Goal: Task Accomplishment & Management: Complete application form

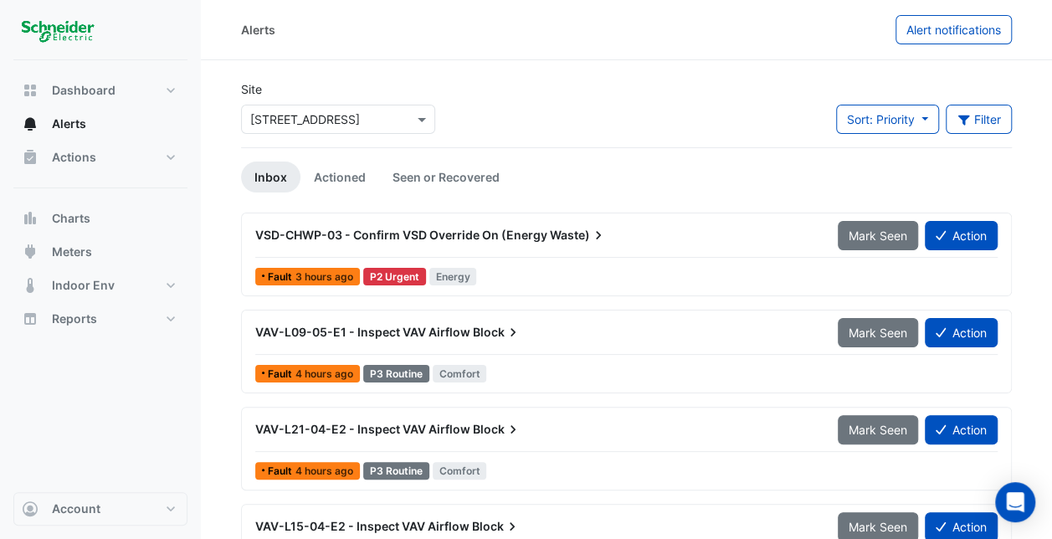
click at [593, 235] on icon at bounding box center [598, 235] width 17 height 17
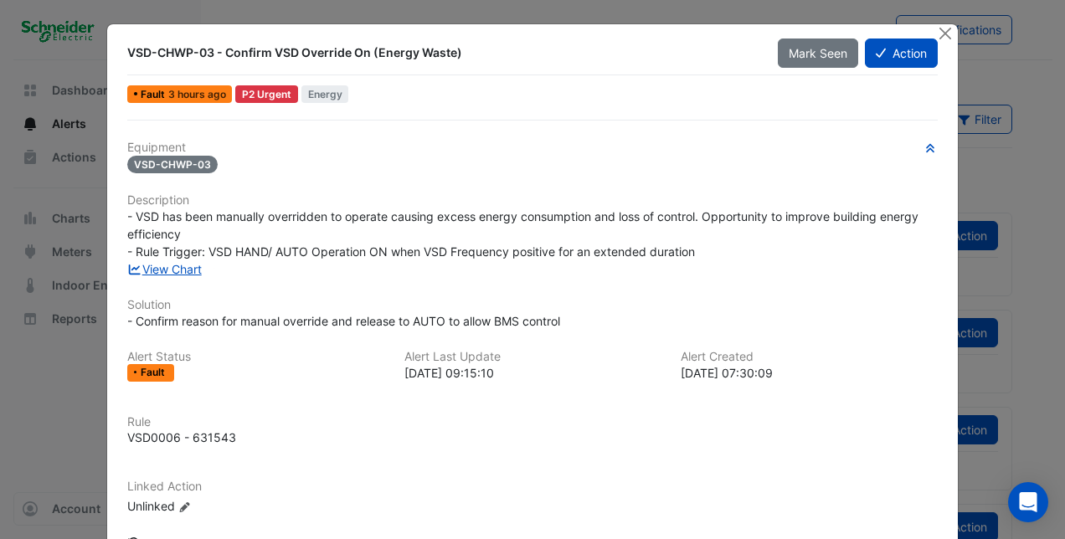
click at [931, 531] on div "Show Activity" at bounding box center [532, 543] width 810 height 29
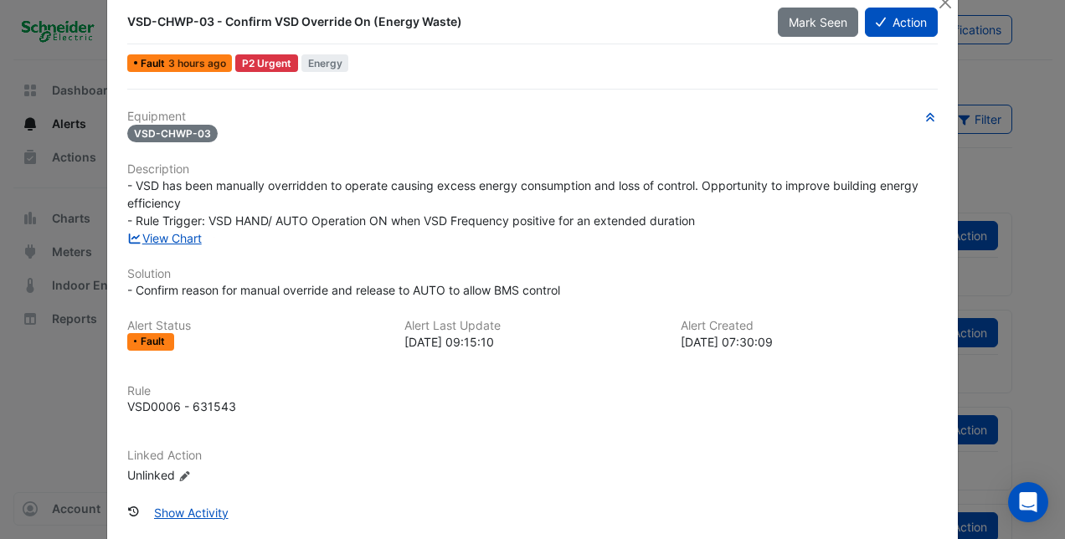
click at [931, 531] on div "Equipment VSD-CHWP-03 Description - VSD has been manually overridden to operate…" at bounding box center [533, 342] width 824 height 506
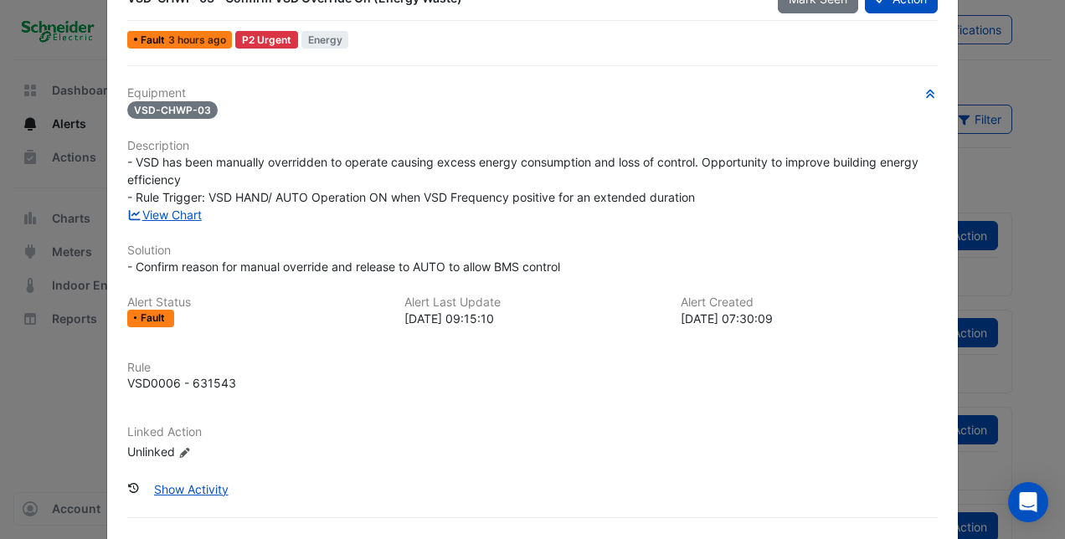
click at [931, 531] on div "Equipment VSD-CHWP-03 Description - VSD has been manually overridden to operate…" at bounding box center [533, 318] width 824 height 506
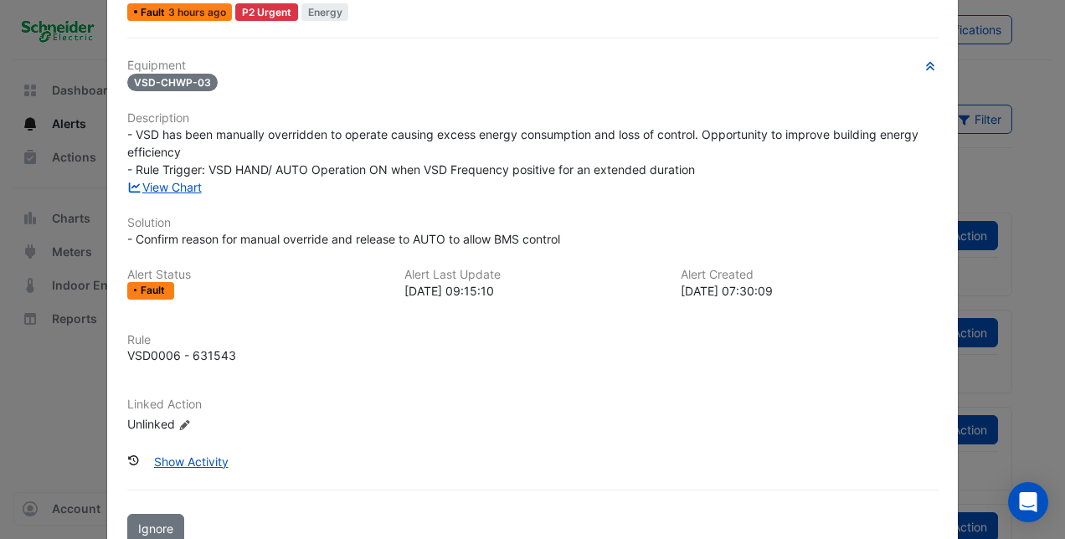
click at [931, 531] on div "VSD-CHWP-03 - Confirm VSD Override On (Energy Waste) Mark Seen Action Fault 3 h…" at bounding box center [532, 249] width 850 height 614
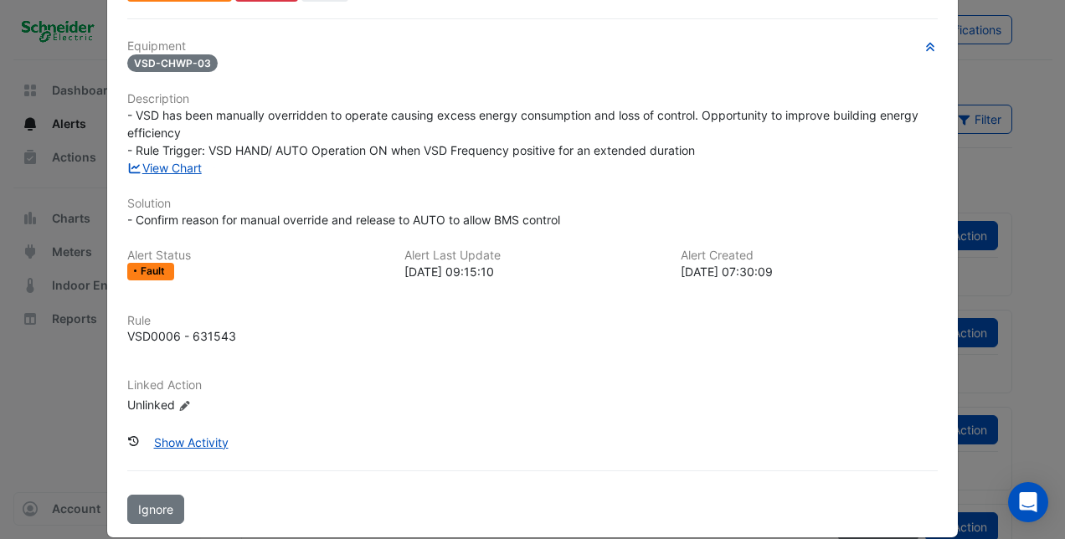
scroll to position [120, 0]
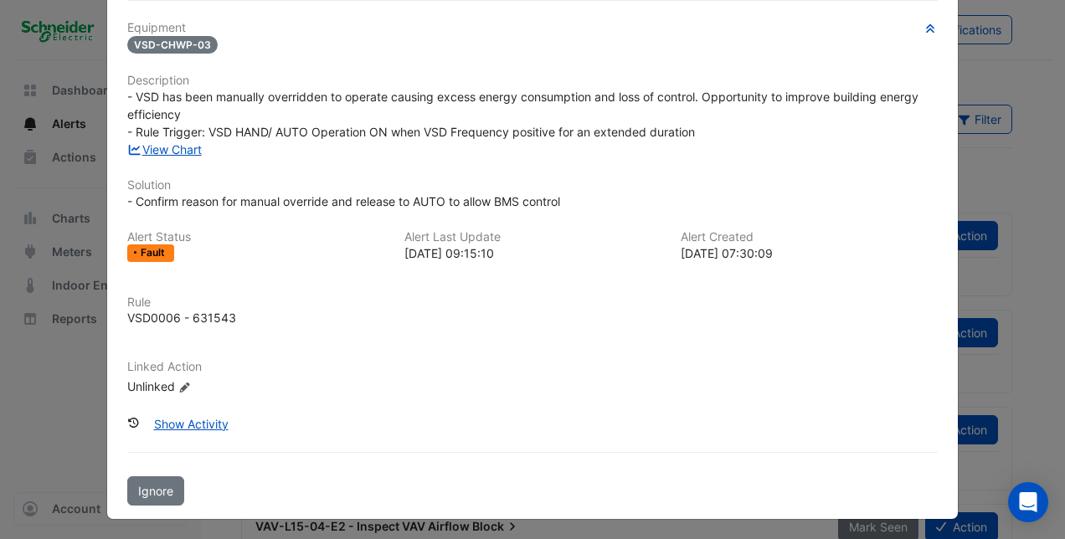
click at [931, 531] on ngb-modal-window "VSD-CHWP-03 - Confirm VSD Override On (Energy Waste) Mark Seen Action Fault 3 h…" at bounding box center [532, 269] width 1065 height 539
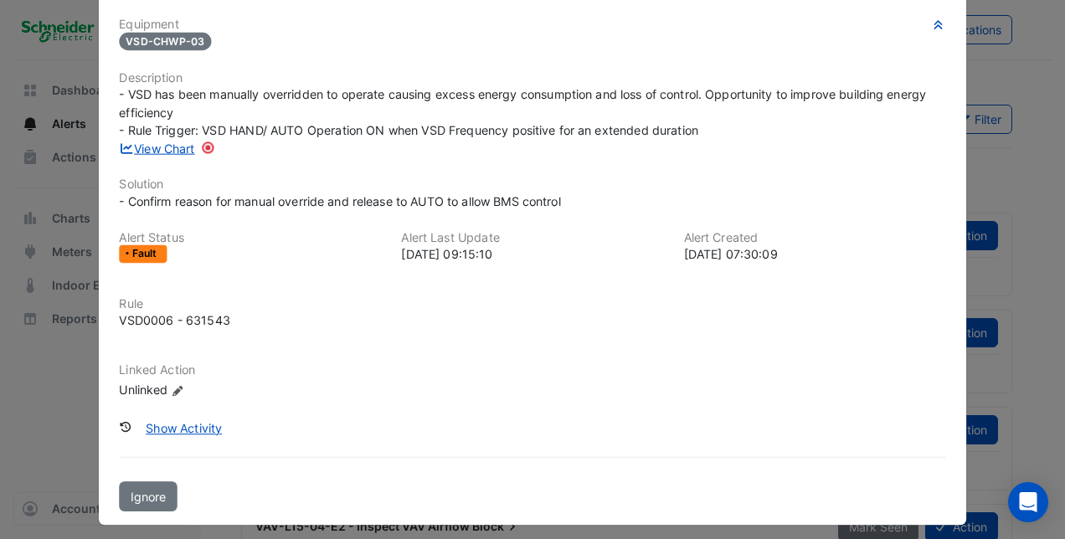
click at [931, 531] on ngb-modal-window "VSD-CHWP-03 - Confirm VSD Override On (Energy Waste) Mark Seen Action Fault 3 h…" at bounding box center [532, 269] width 1065 height 539
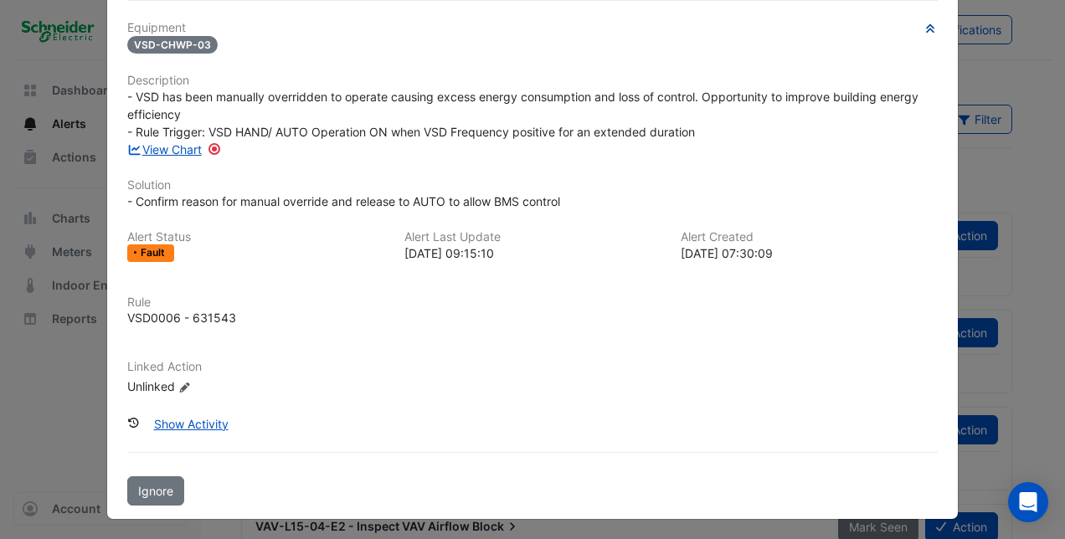
click at [927, 28] on icon "button" at bounding box center [931, 28] width 8 height 8
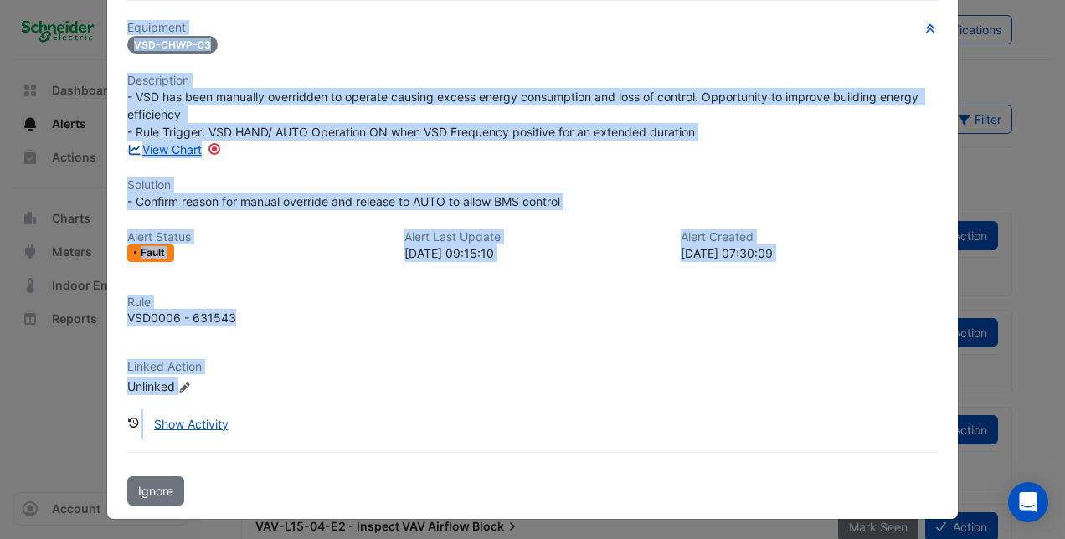
scroll to position [85, 0]
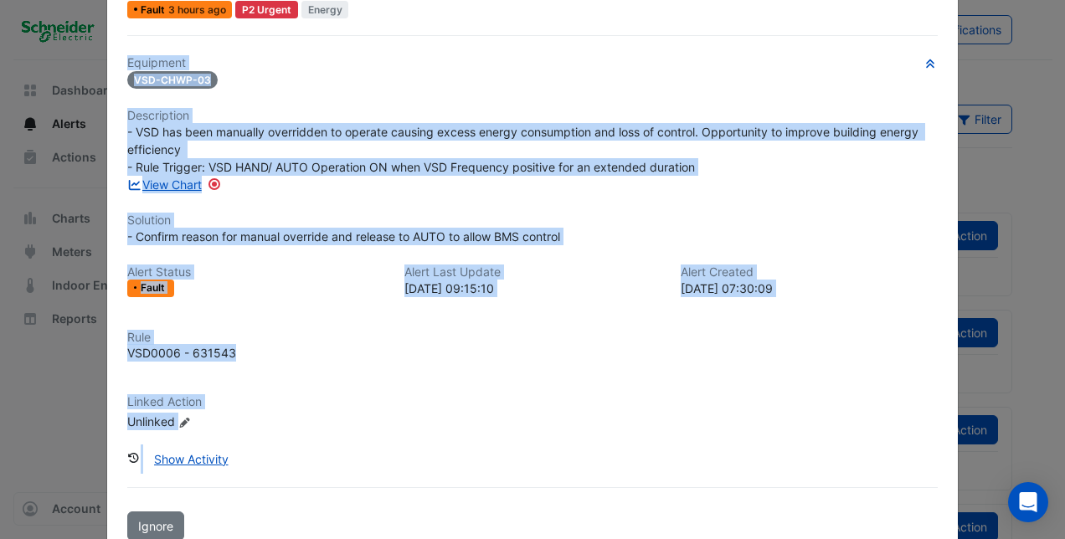
click at [924, 28] on div "VSD-CHWP-03 - Confirm VSD Override On (Energy Waste) Mark Seen Action Fault 3 h…" at bounding box center [532, 247] width 850 height 614
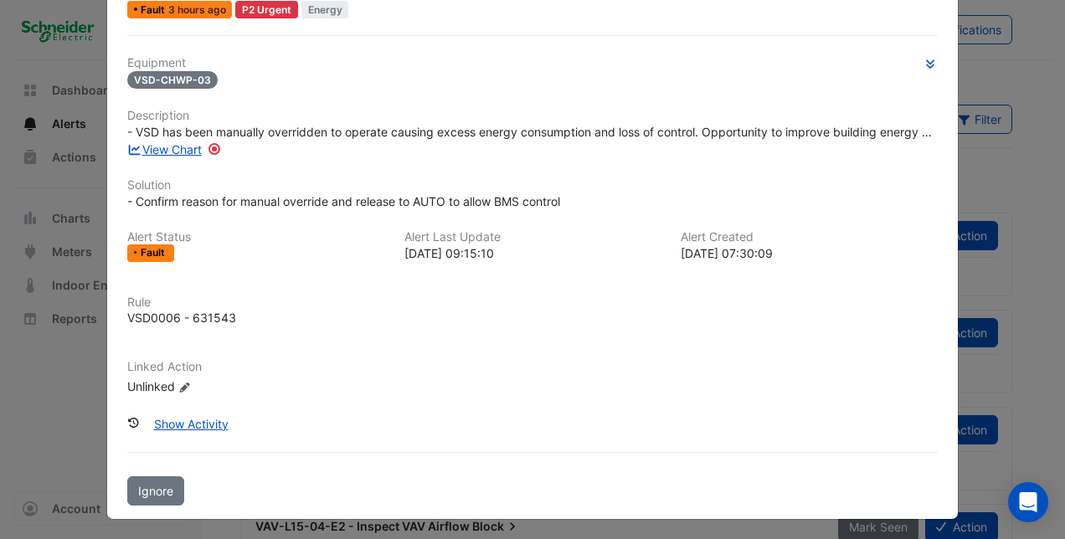
click at [924, 28] on div "VSD-CHWP-03 - Confirm VSD Override On (Energy Waste) Mark Seen Action Fault 3 h…" at bounding box center [532, 229] width 850 height 579
click at [926, 59] on icon "button" at bounding box center [929, 64] width 13 height 10
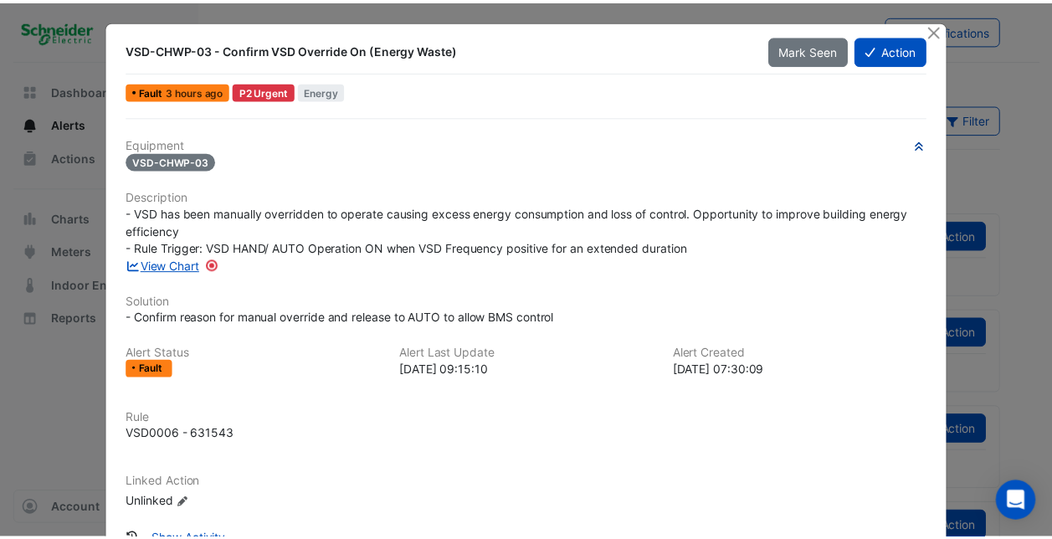
scroll to position [0, 0]
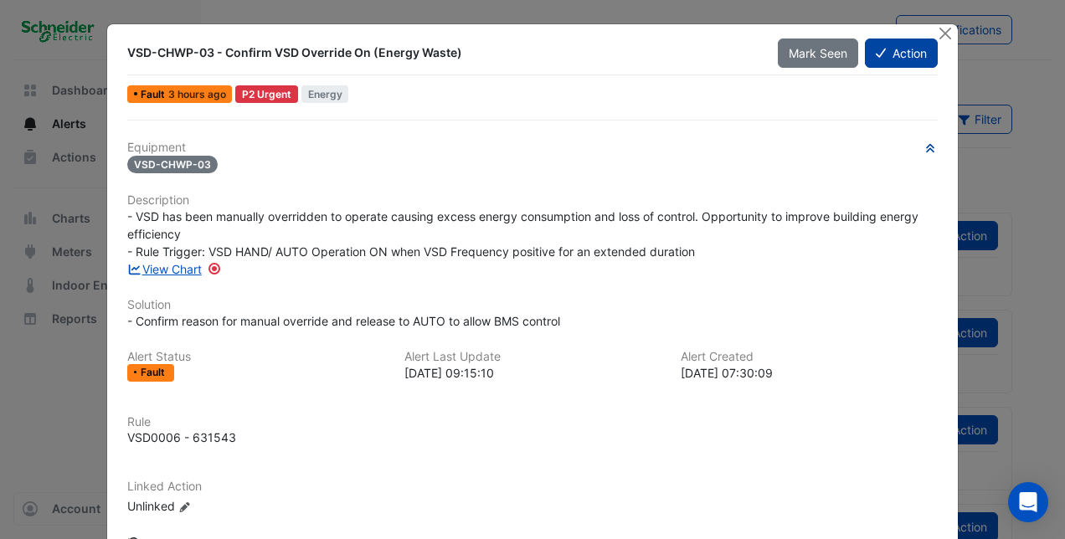
click at [886, 59] on button "Action" at bounding box center [901, 53] width 73 height 29
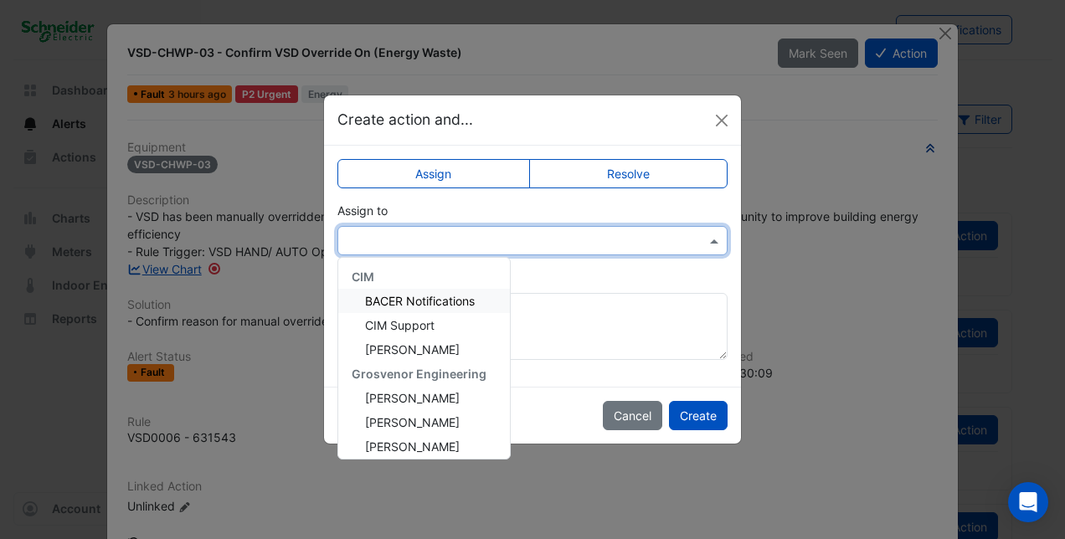
click at [420, 236] on input "text" at bounding box center [516, 242] width 338 height 18
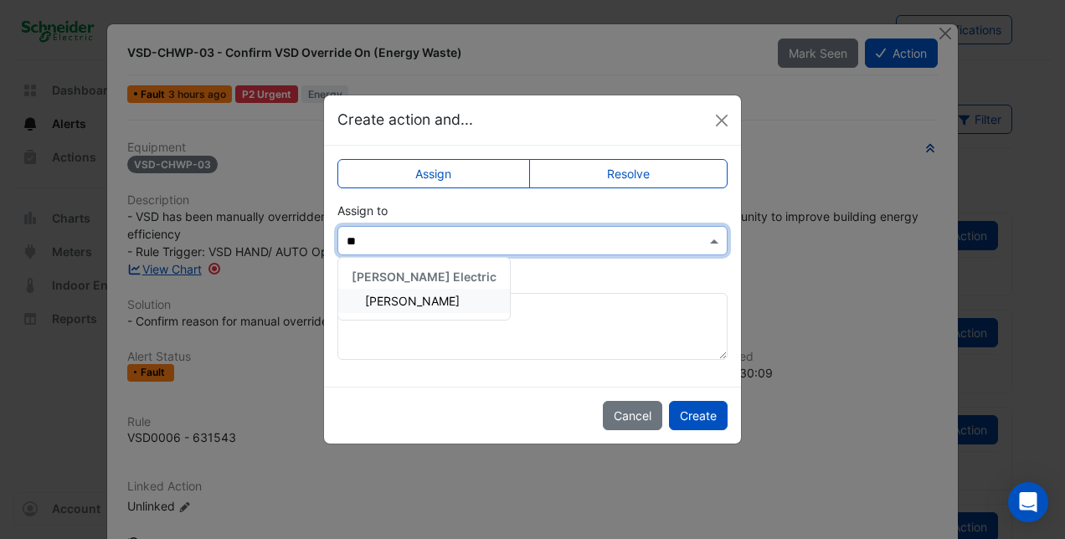
type input "***"
click at [393, 295] on span "[PERSON_NAME]" at bounding box center [412, 301] width 95 height 14
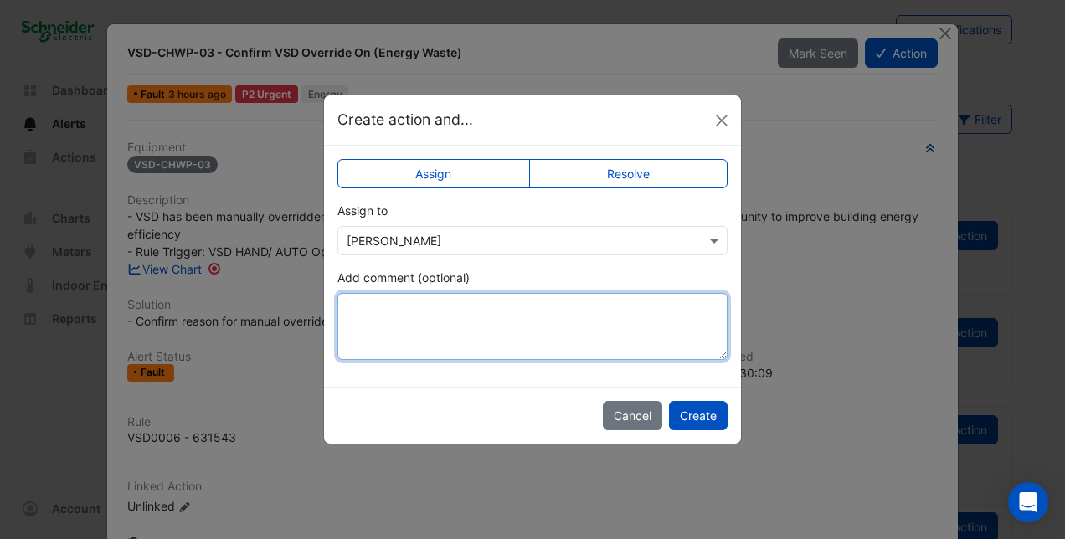
click at [393, 295] on textarea "Add comment (optional)" at bounding box center [532, 326] width 390 height 67
type textarea "**********"
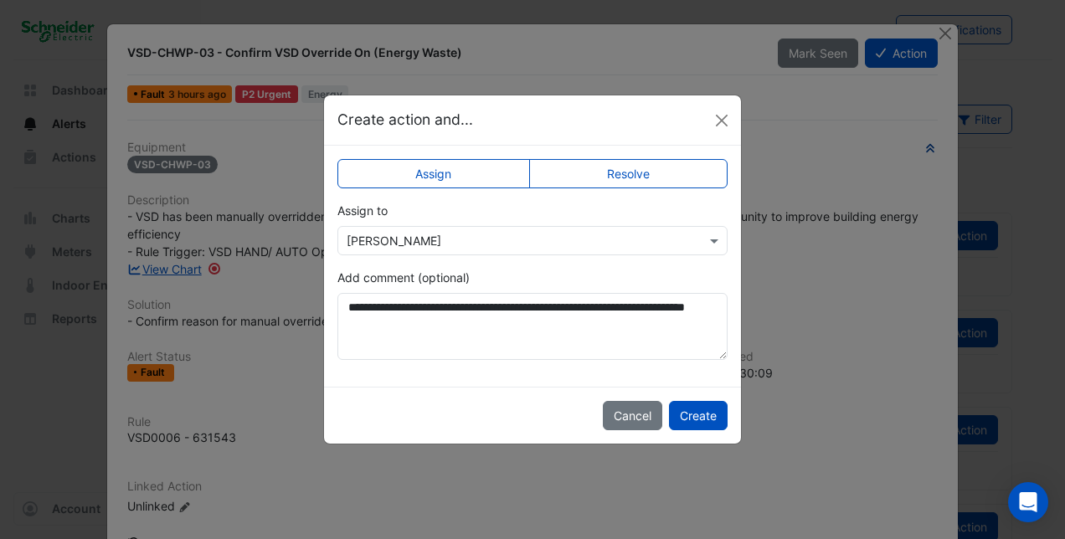
click at [657, 172] on label "Resolve" at bounding box center [628, 173] width 199 height 29
click at [689, 411] on button "Create" at bounding box center [698, 415] width 59 height 29
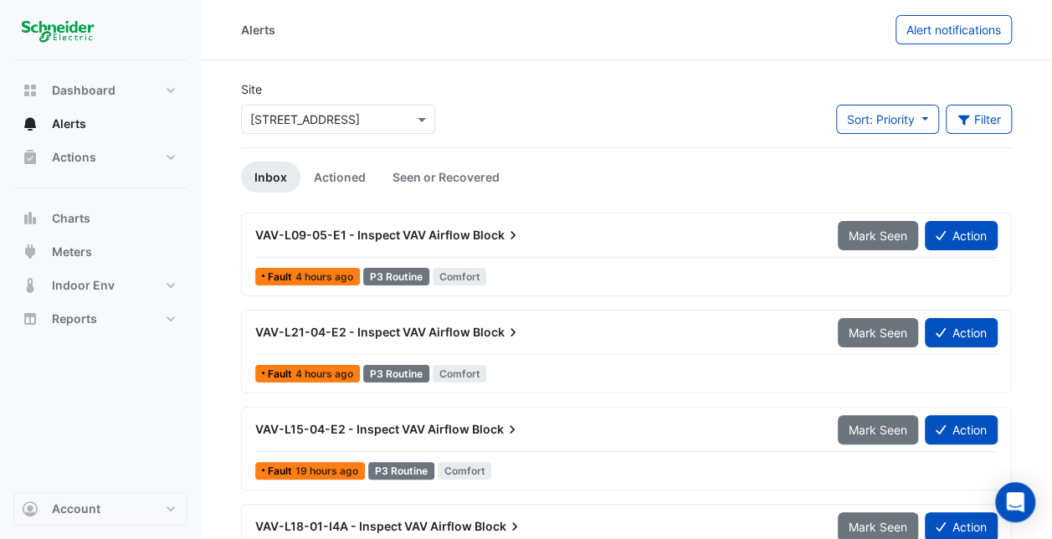
click at [513, 235] on icon at bounding box center [513, 235] width 17 height 17
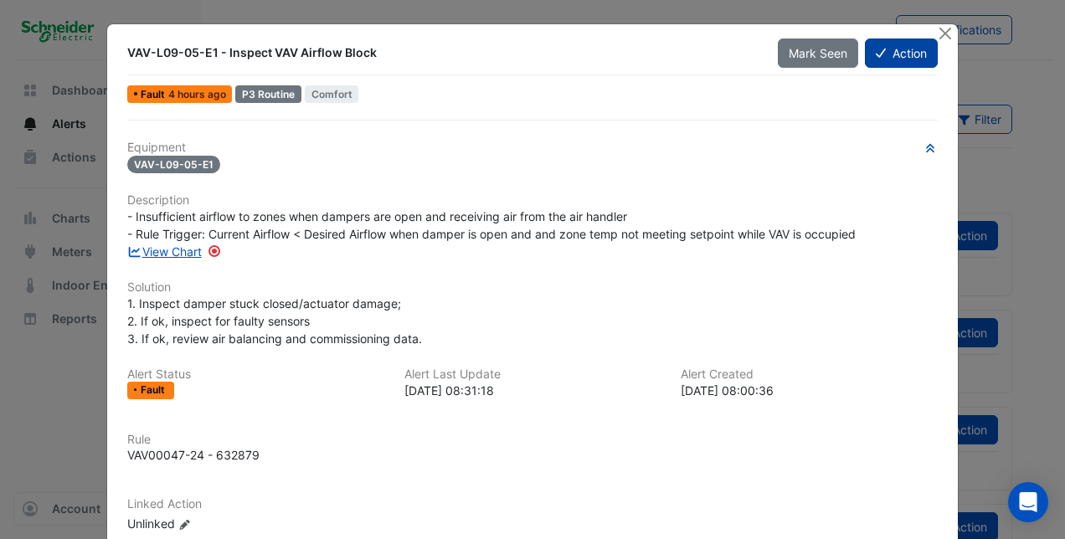
click at [897, 49] on button "Action" at bounding box center [901, 53] width 73 height 29
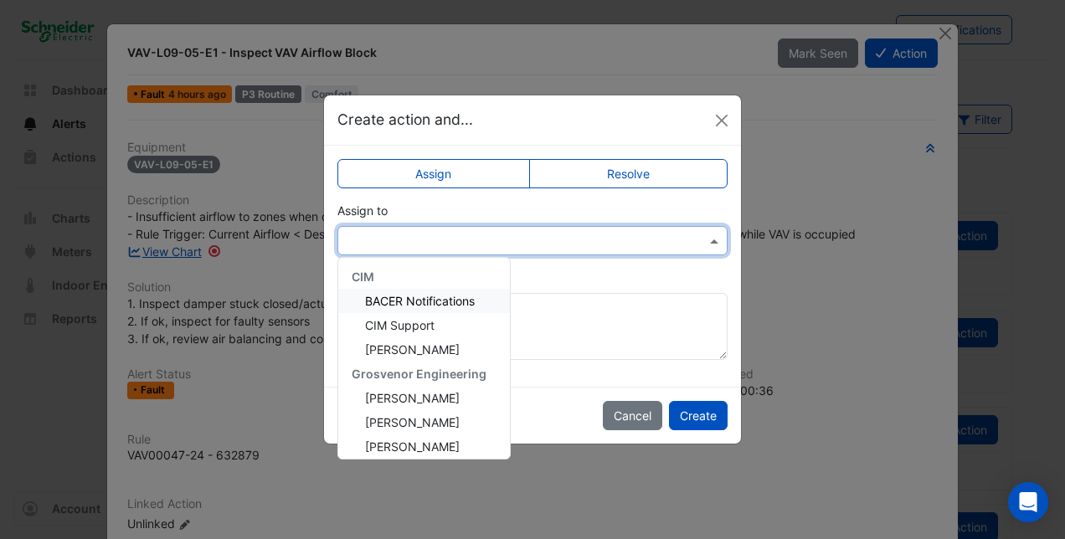
click at [457, 239] on input "text" at bounding box center [516, 242] width 338 height 18
click at [432, 401] on span "[PERSON_NAME]" at bounding box center [412, 398] width 95 height 14
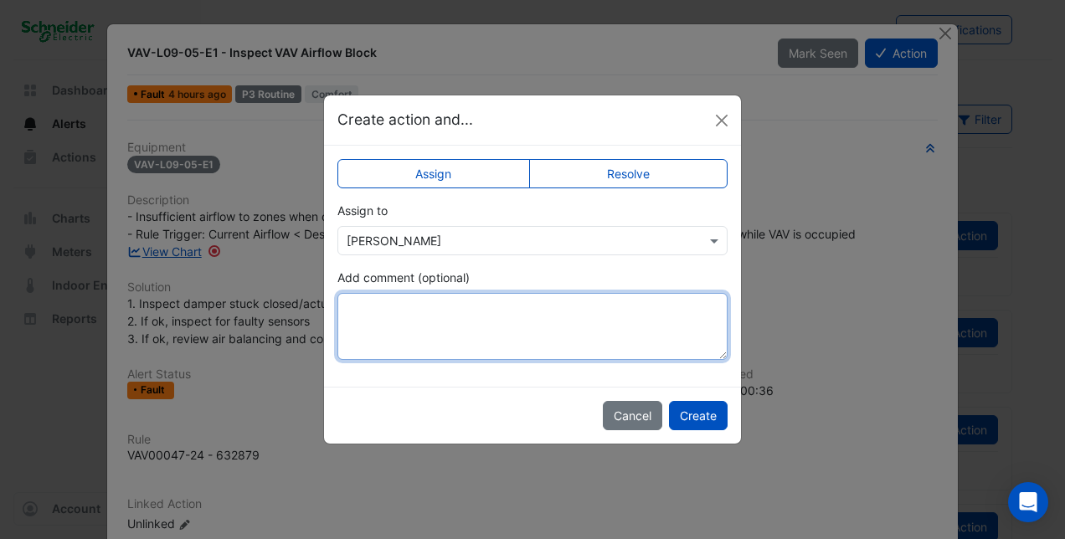
click at [376, 310] on textarea "Add comment (optional)" at bounding box center [532, 326] width 390 height 67
type textarea "*"
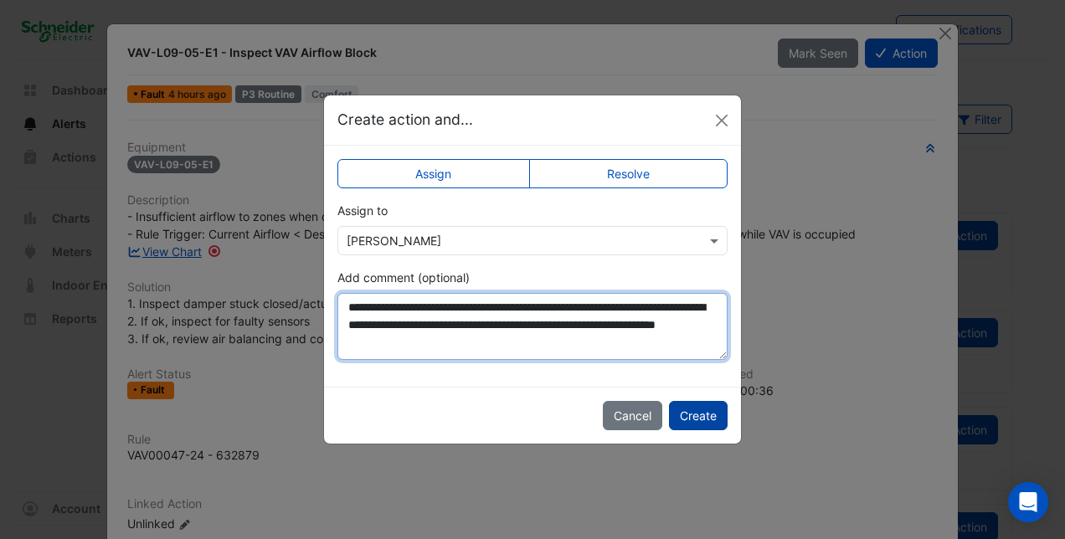
type textarea "**********"
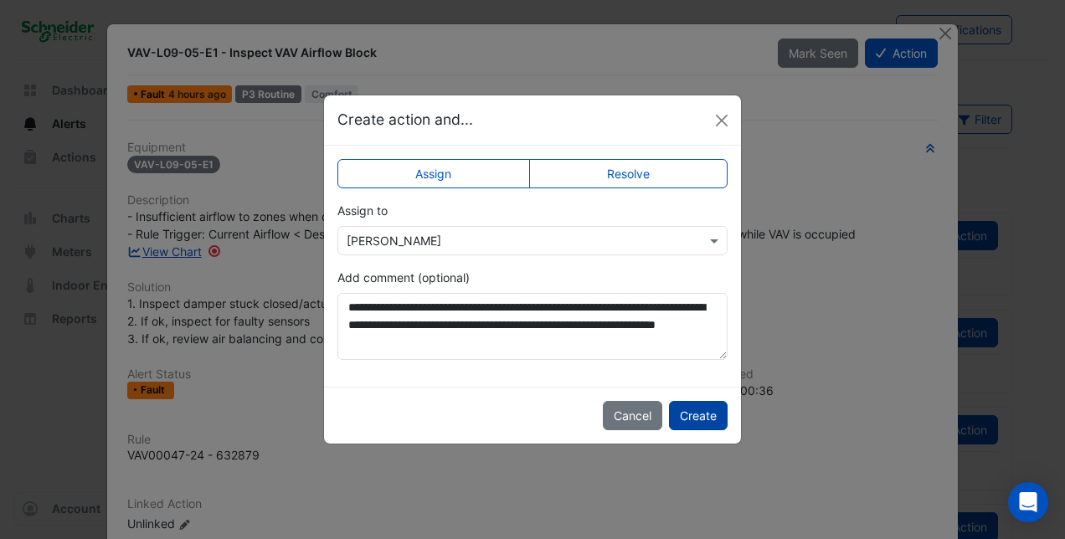
click at [683, 408] on button "Create" at bounding box center [698, 415] width 59 height 29
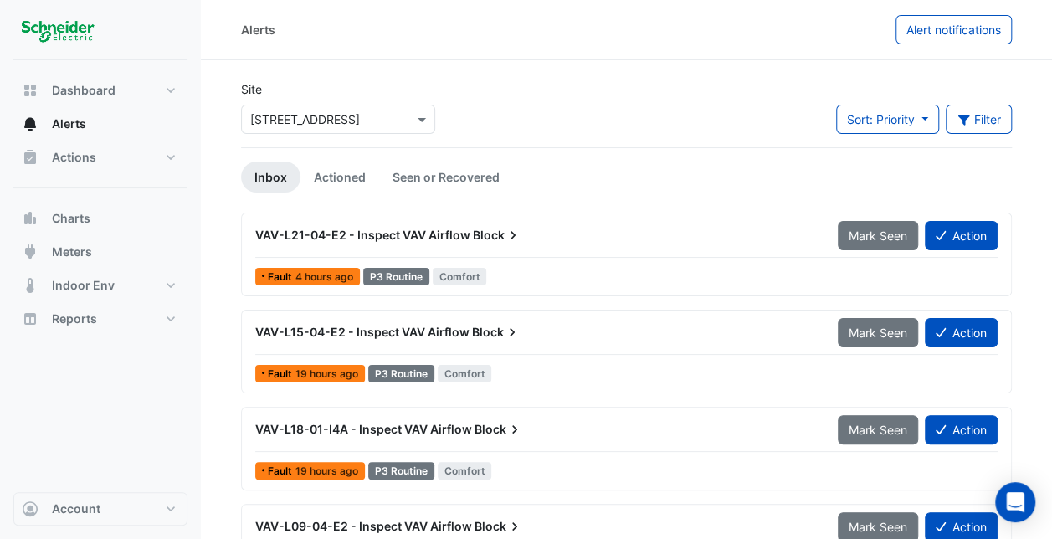
click at [517, 239] on icon at bounding box center [513, 235] width 17 height 17
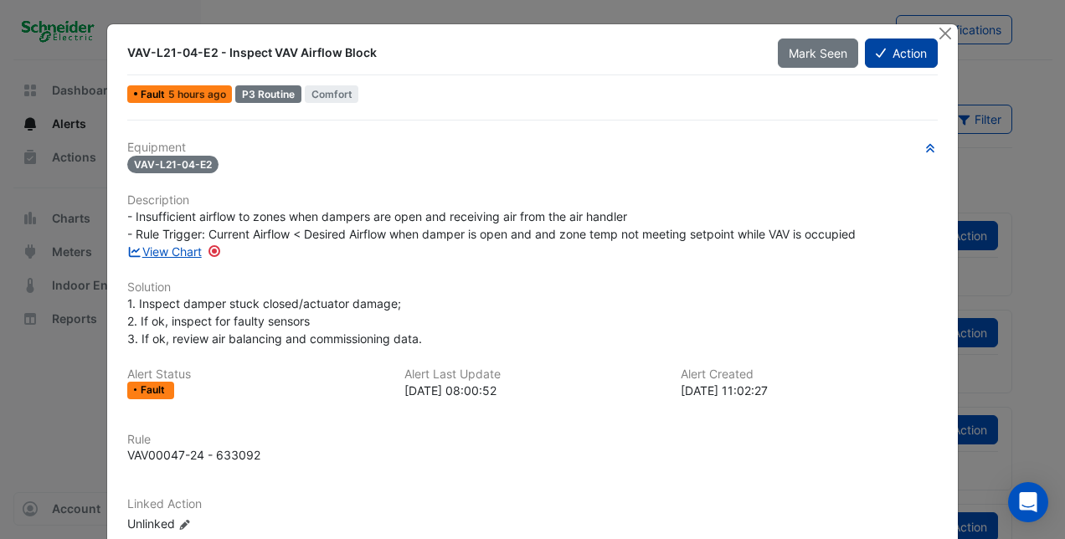
click at [891, 50] on button "Action" at bounding box center [901, 53] width 73 height 29
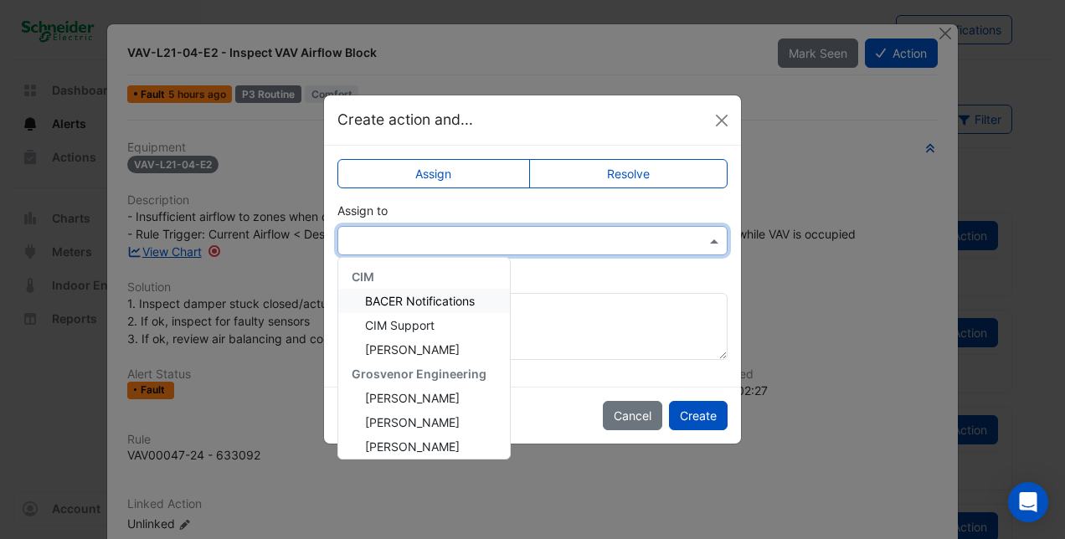
click at [709, 243] on span at bounding box center [716, 241] width 21 height 18
click at [409, 402] on span "[PERSON_NAME]" at bounding box center [412, 398] width 95 height 14
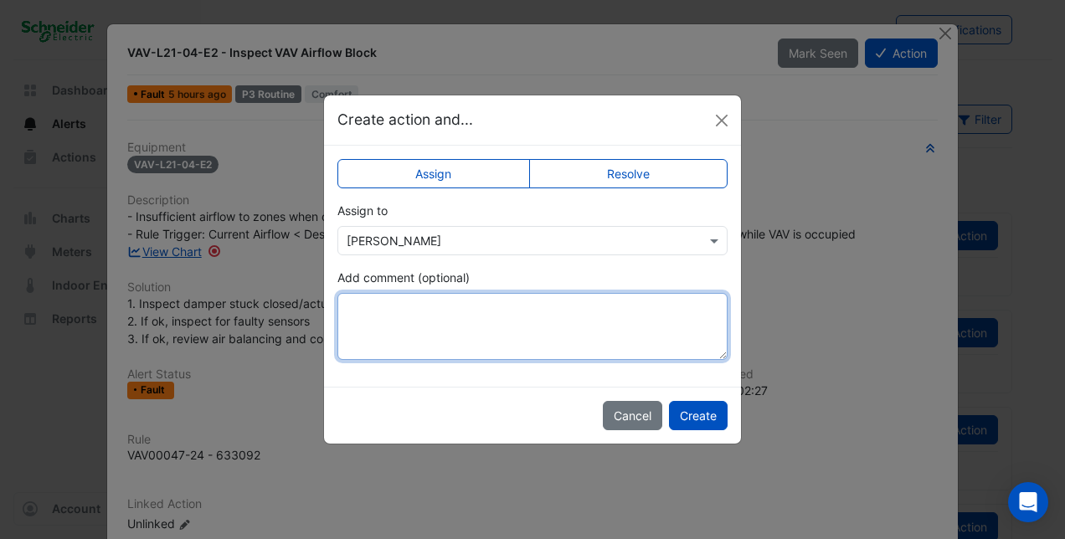
click at [365, 308] on textarea "Add comment (optional)" at bounding box center [532, 326] width 390 height 67
click at [442, 324] on textarea "**********" at bounding box center [532, 326] width 390 height 67
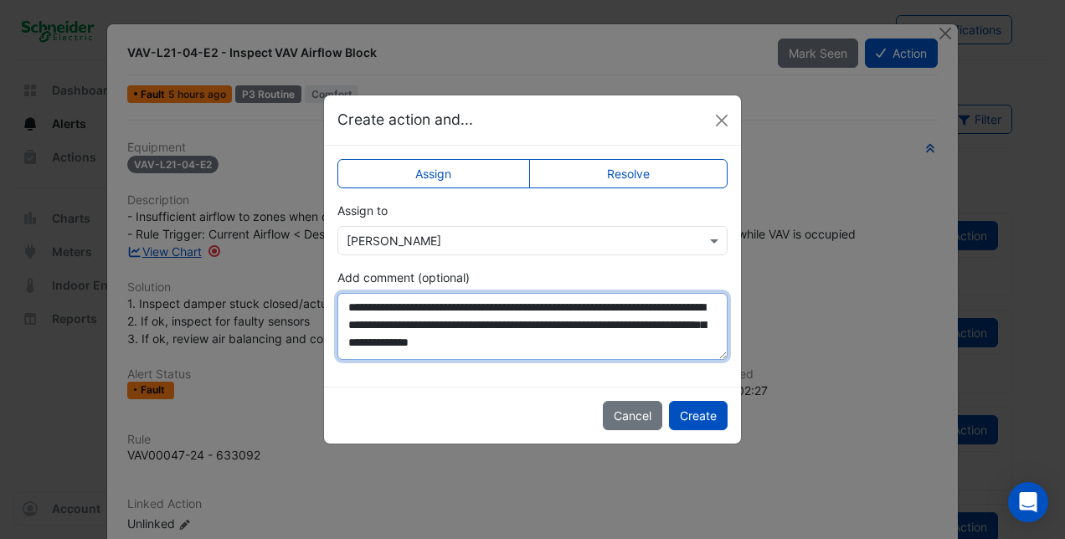
scroll to position [8, 0]
type textarea "**********"
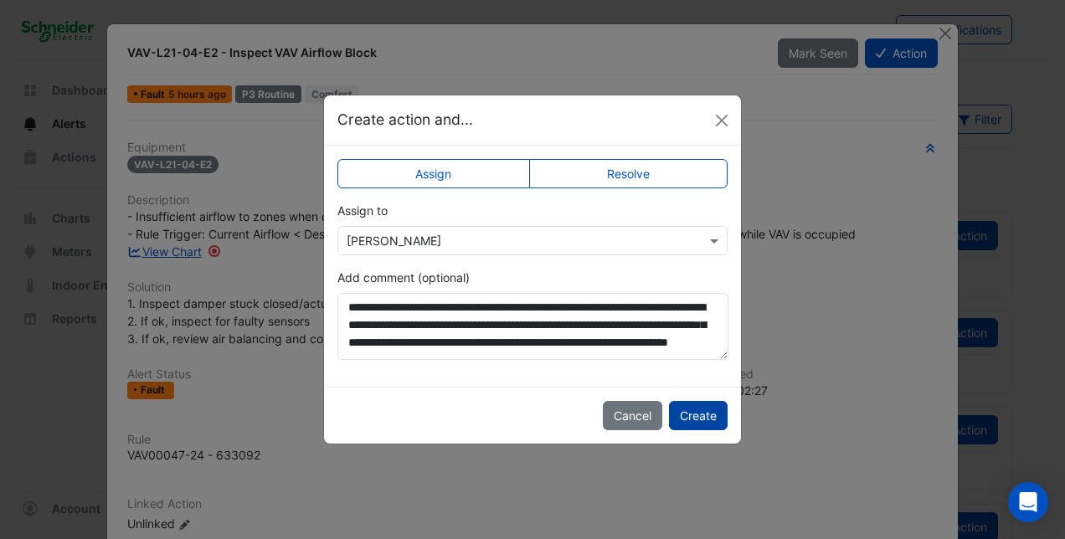
click at [699, 417] on button "Create" at bounding box center [698, 415] width 59 height 29
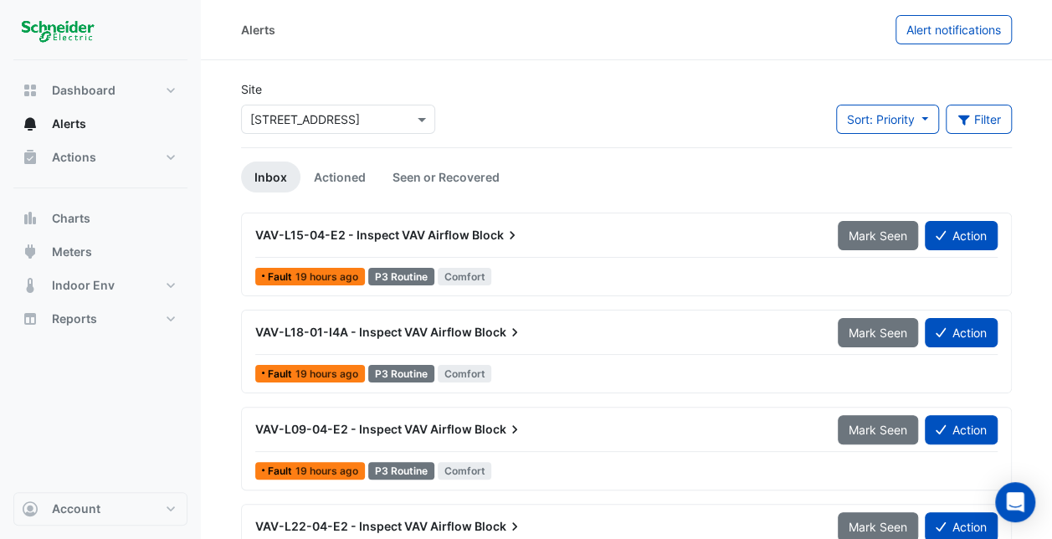
click at [513, 234] on icon at bounding box center [512, 235] width 17 height 17
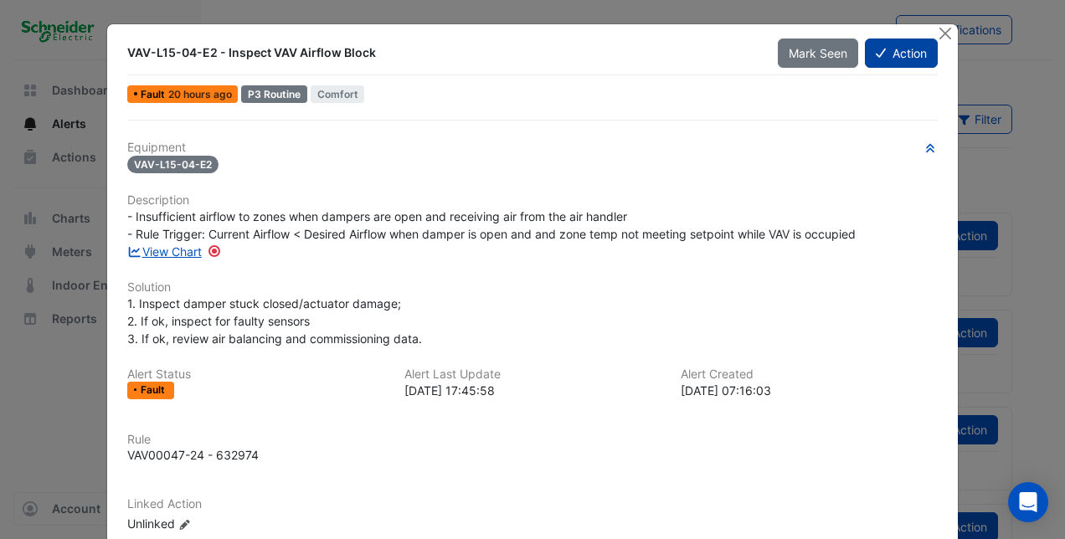
click at [896, 50] on button "Action" at bounding box center [901, 53] width 73 height 29
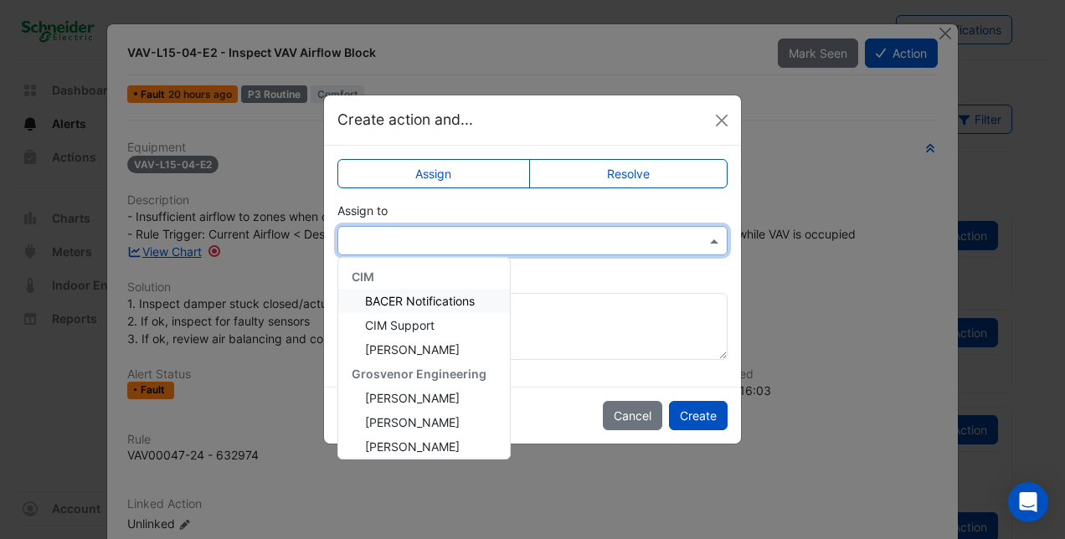
click at [711, 237] on span at bounding box center [716, 241] width 21 height 18
click at [395, 396] on span "[PERSON_NAME]" at bounding box center [412, 398] width 95 height 14
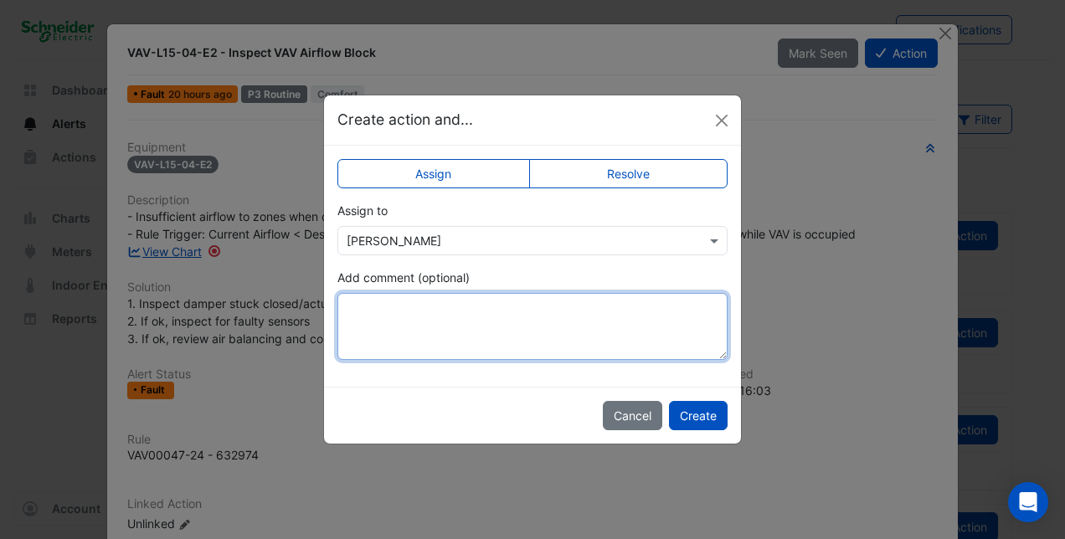
click at [363, 307] on textarea "Add comment (optional)" at bounding box center [532, 326] width 390 height 67
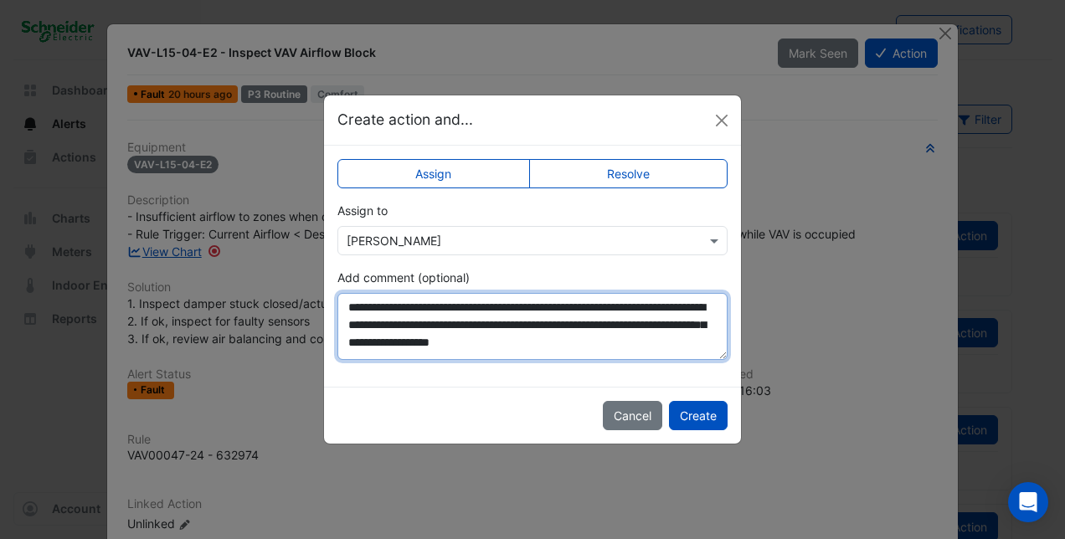
scroll to position [8, 0]
click at [695, 349] on textarea "**********" at bounding box center [532, 326] width 391 height 67
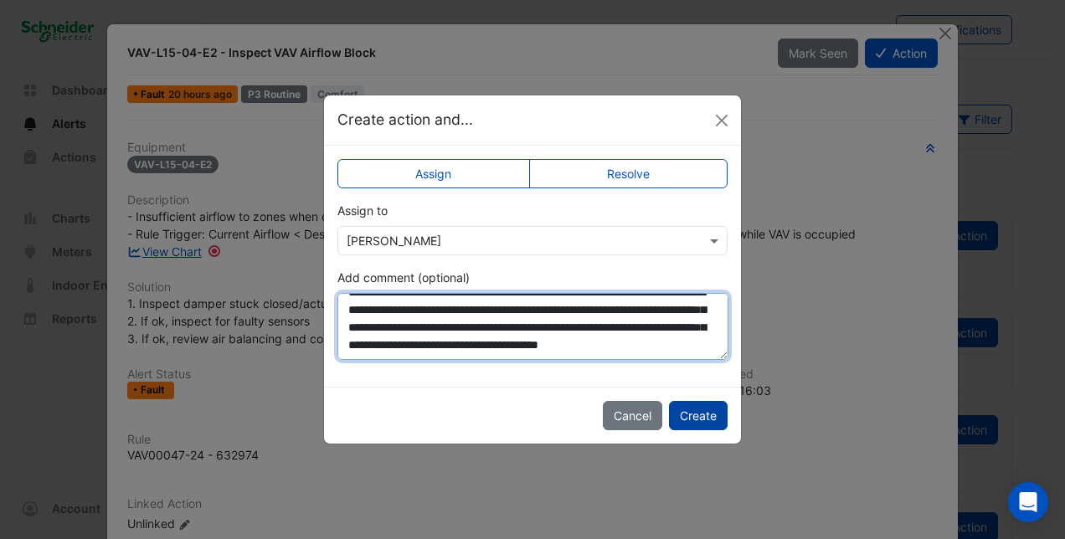
type textarea "**********"
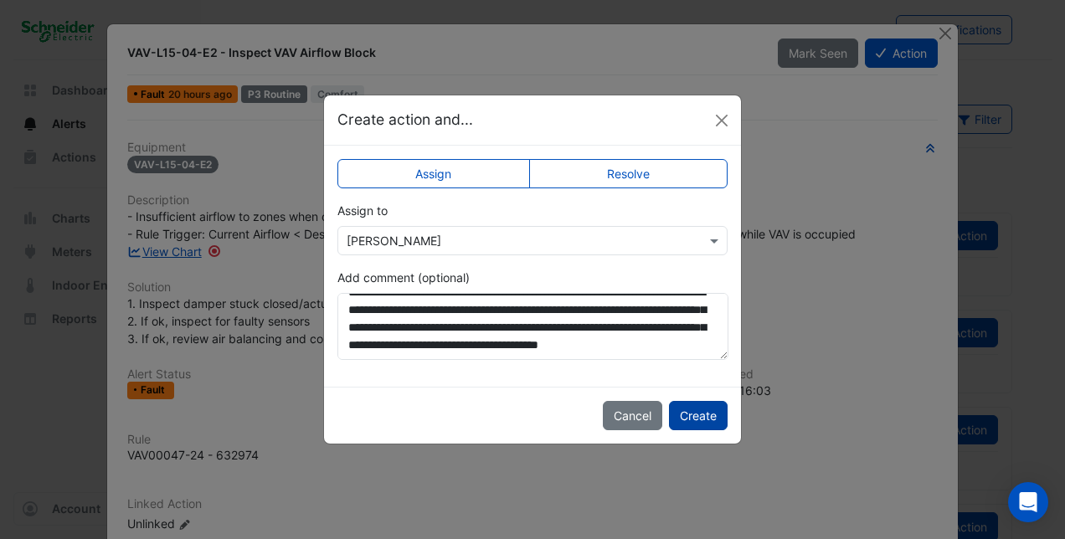
click at [685, 418] on button "Create" at bounding box center [698, 415] width 59 height 29
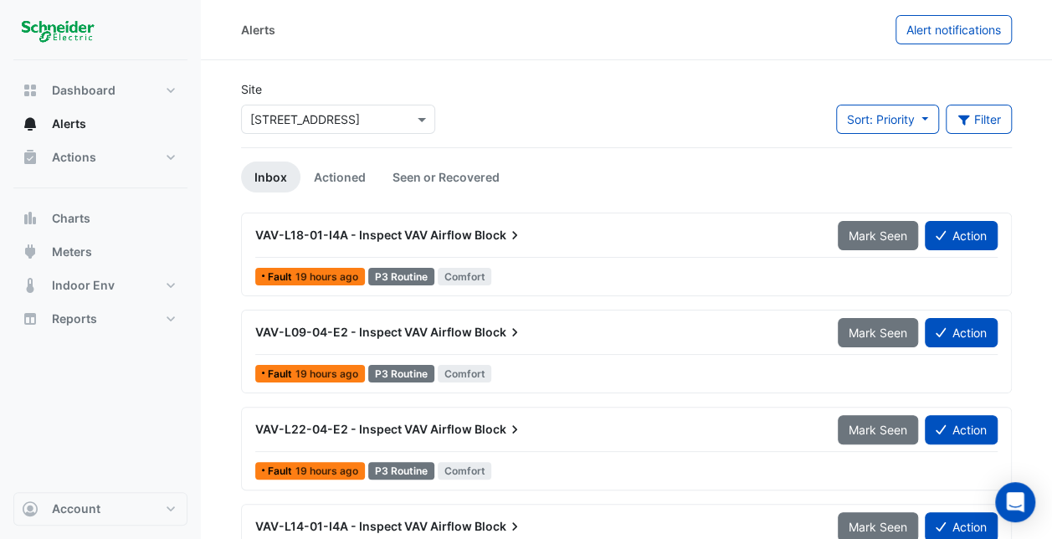
click at [516, 237] on icon at bounding box center [514, 235] width 17 height 17
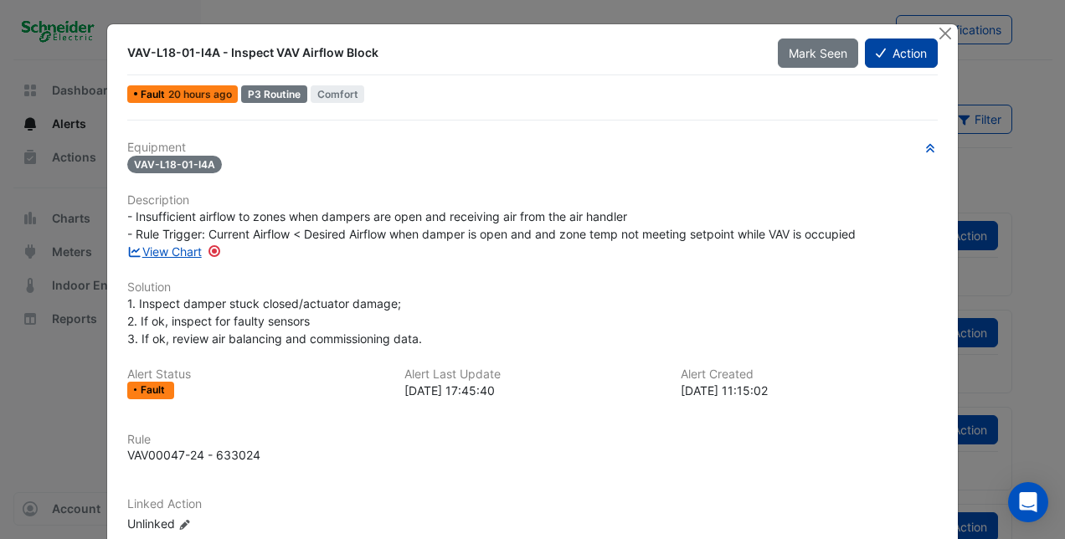
click at [889, 44] on button "Action" at bounding box center [901, 53] width 73 height 29
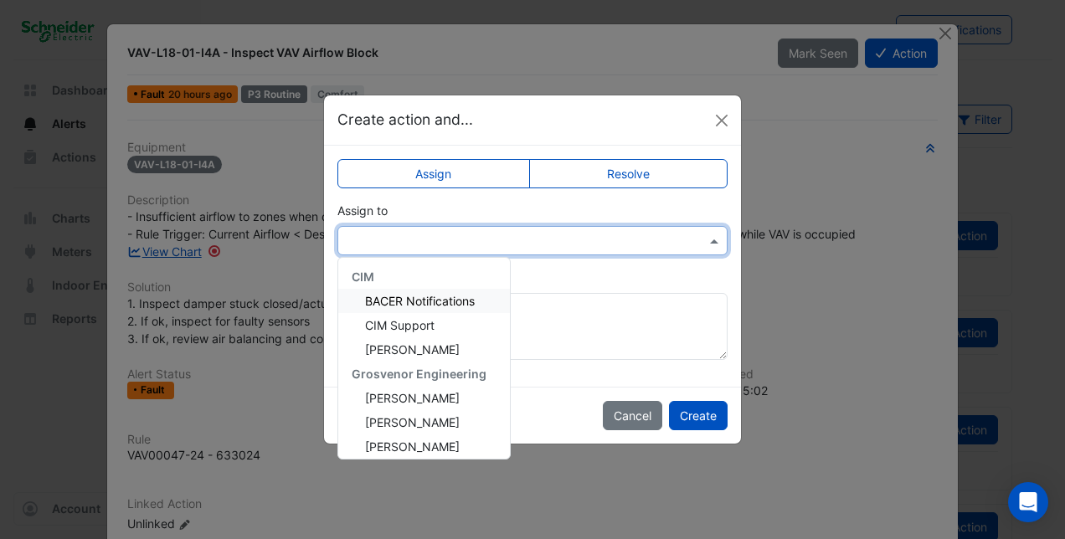
click at [713, 239] on span at bounding box center [716, 241] width 21 height 18
click at [421, 397] on span "[PERSON_NAME]" at bounding box center [412, 398] width 95 height 14
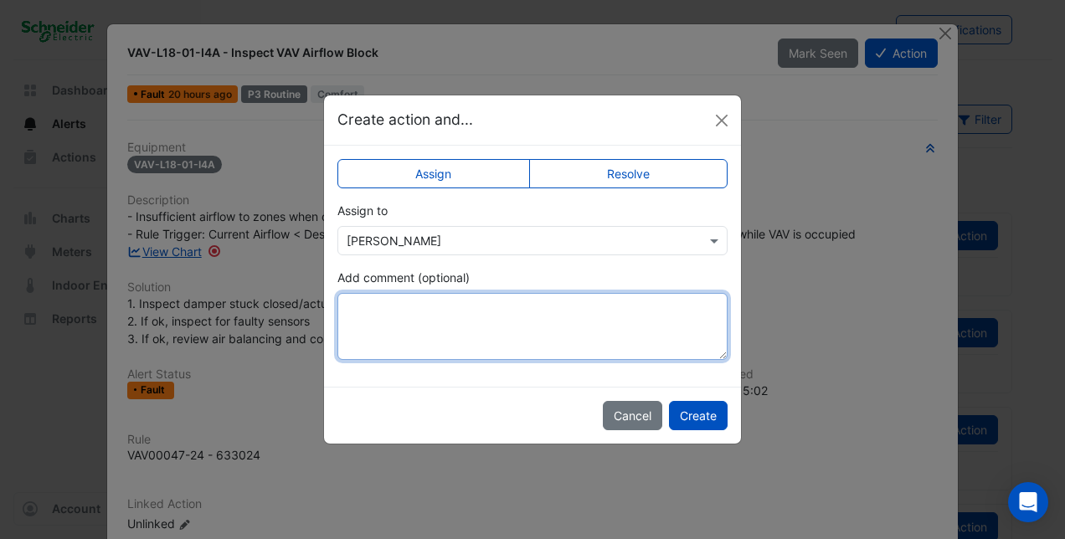
click at [353, 295] on textarea "Add comment (optional)" at bounding box center [532, 326] width 390 height 67
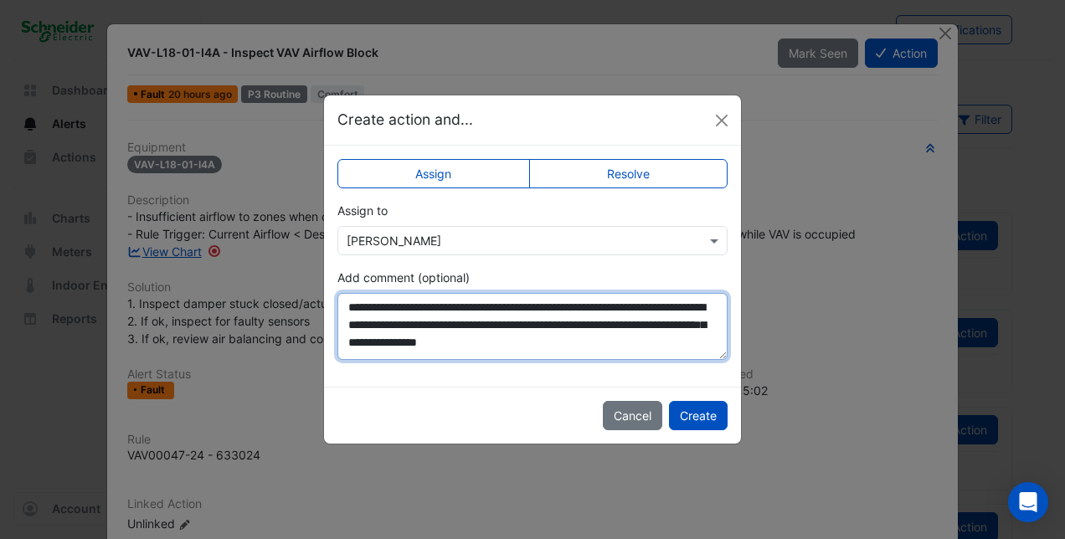
scroll to position [8, 0]
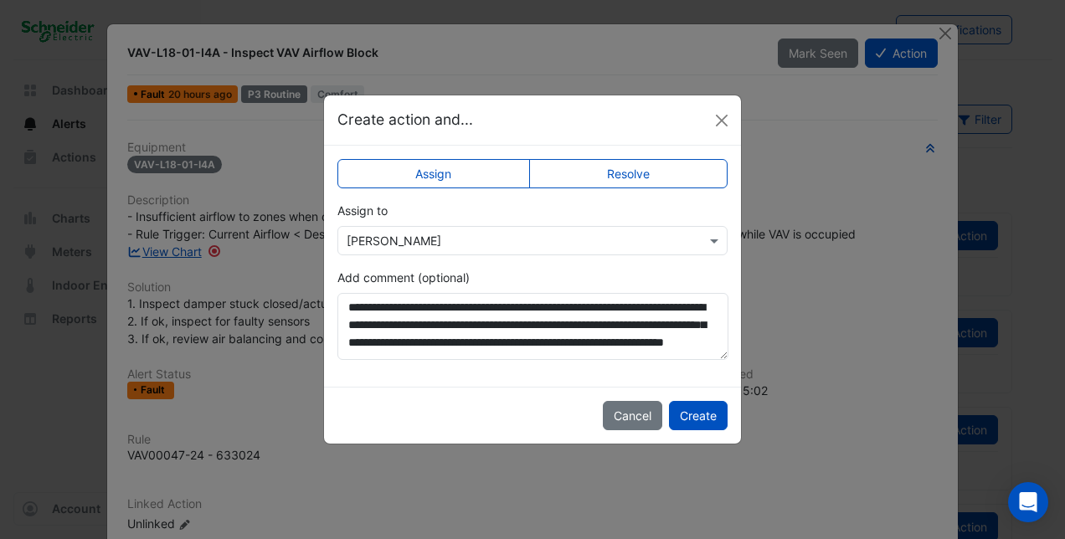
click at [351, 291] on div "**********" at bounding box center [532, 314] width 390 height 91
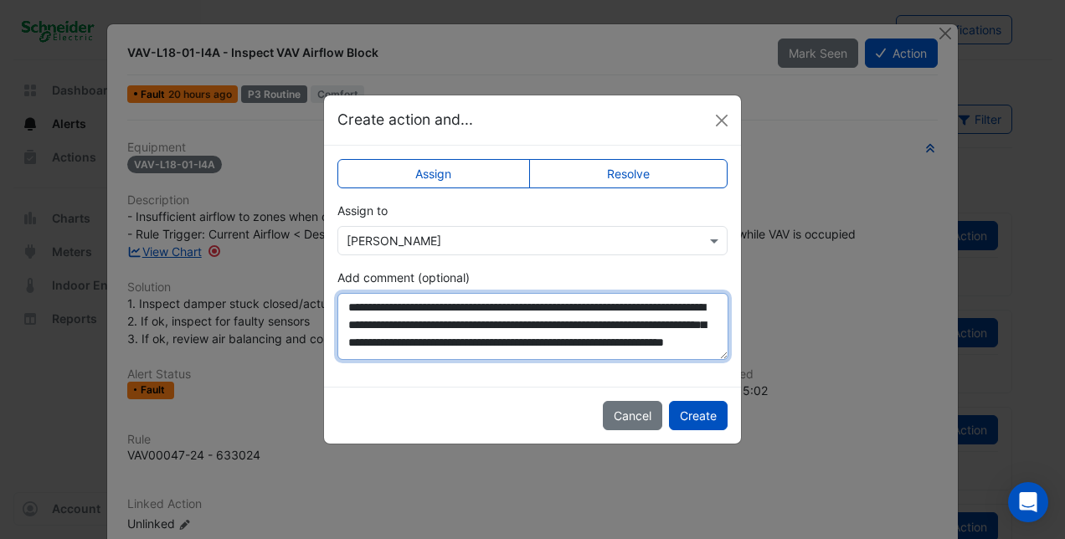
click at [701, 353] on textarea "**********" at bounding box center [532, 326] width 391 height 67
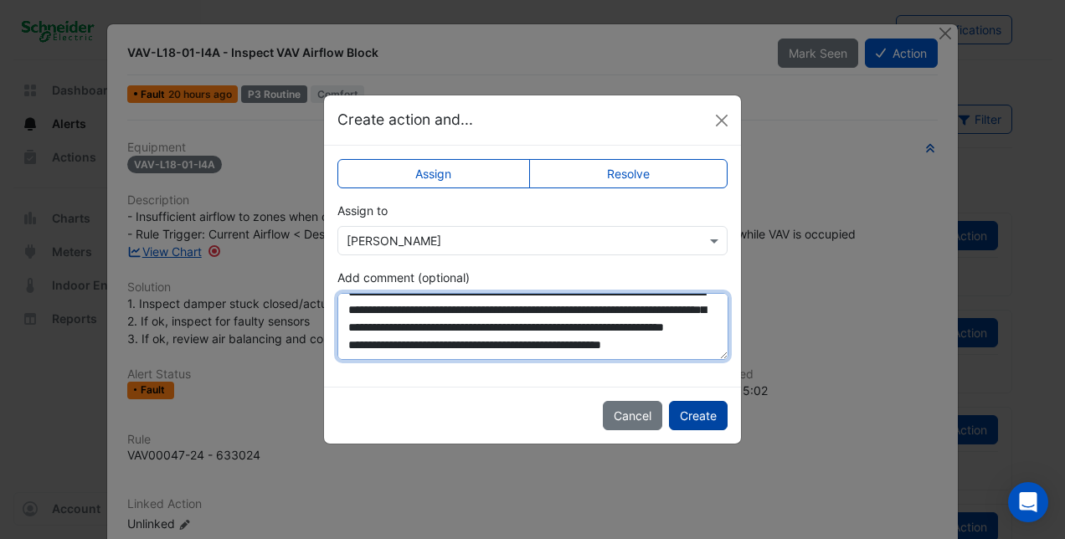
type textarea "**********"
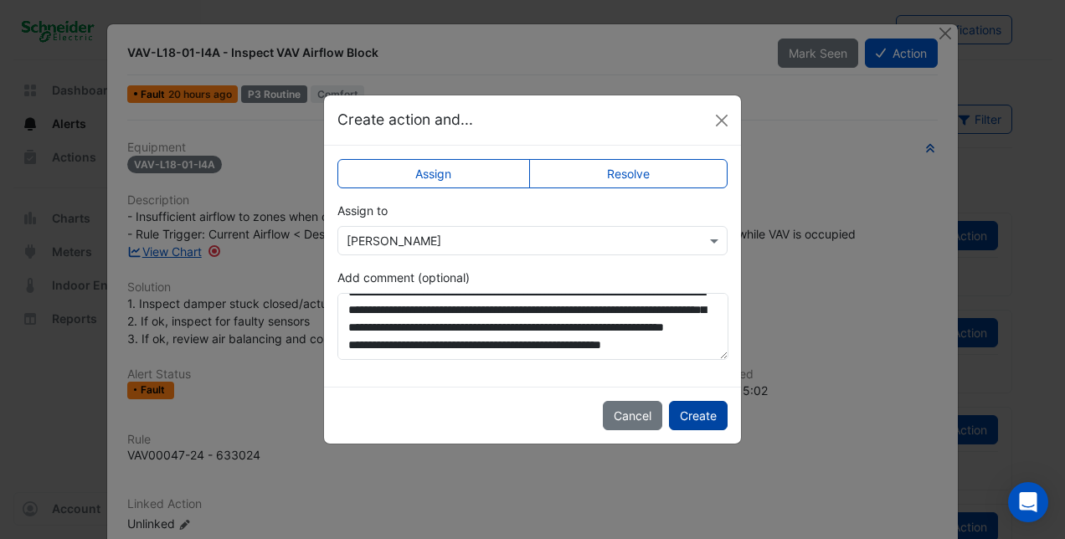
click at [713, 413] on button "Create" at bounding box center [698, 415] width 59 height 29
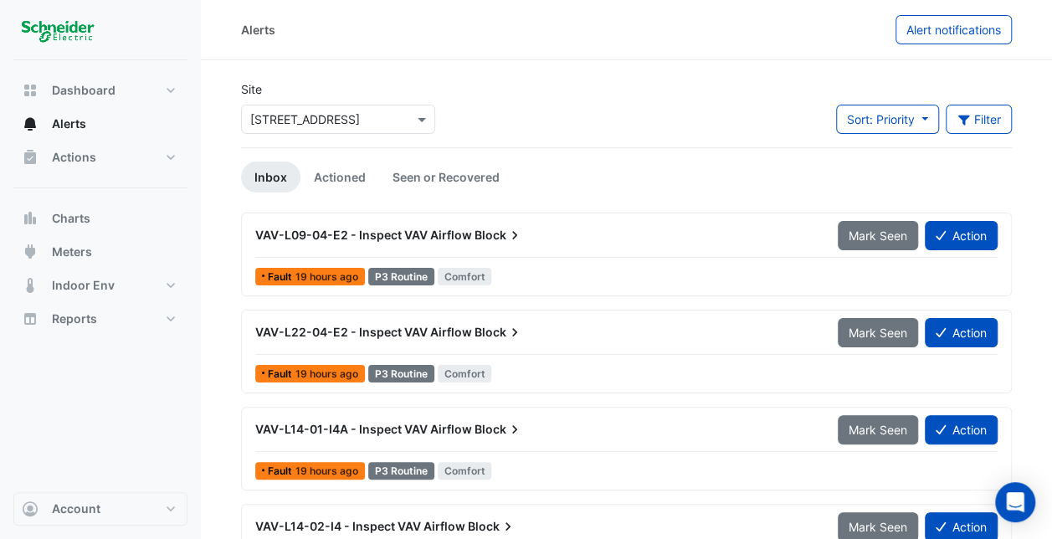
click at [513, 239] on icon at bounding box center [514, 235] width 17 height 17
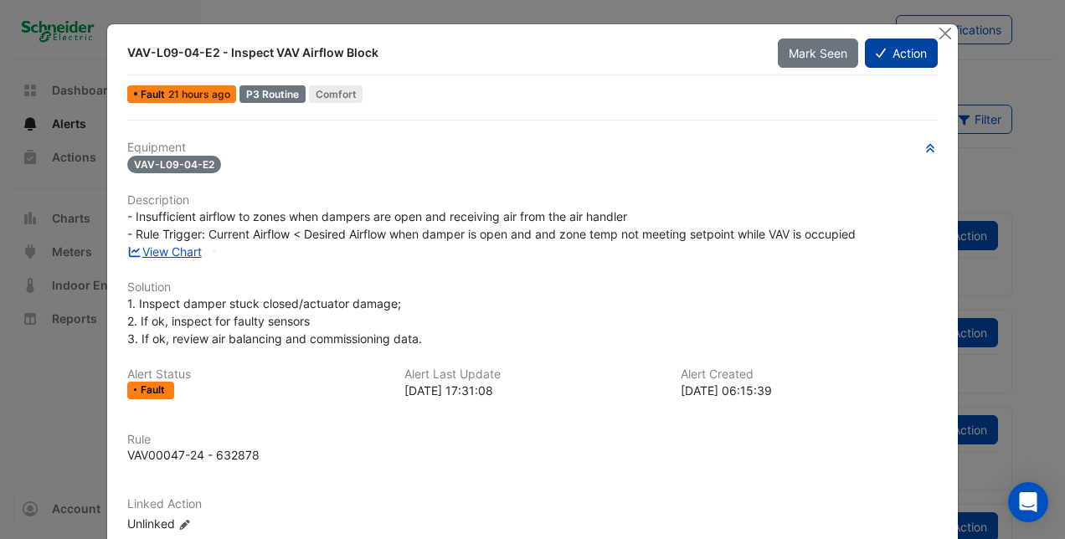
click at [887, 42] on button "Action" at bounding box center [901, 53] width 73 height 29
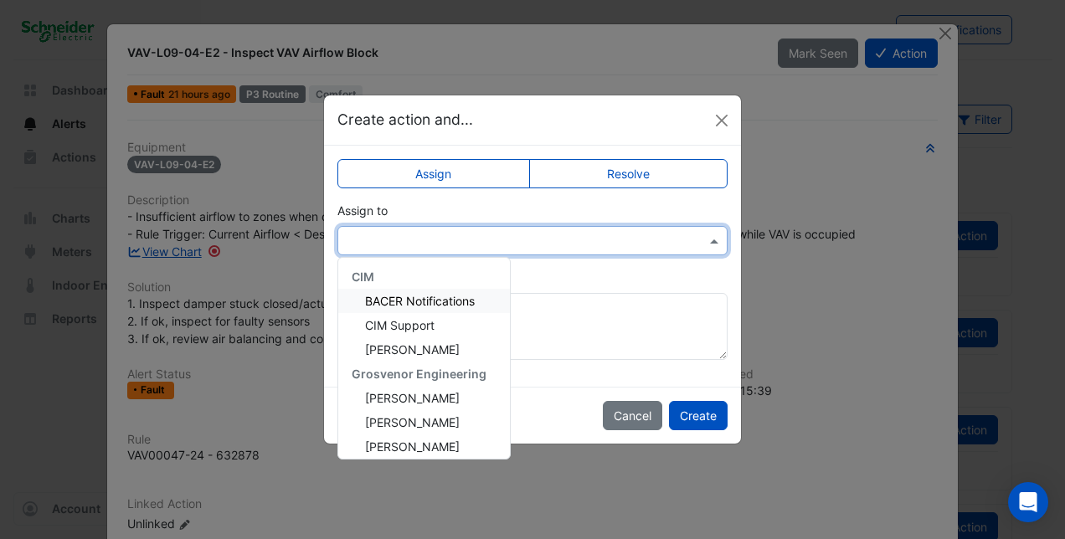
click at [711, 236] on span at bounding box center [716, 241] width 21 height 18
click at [407, 403] on span "[PERSON_NAME]" at bounding box center [412, 398] width 95 height 14
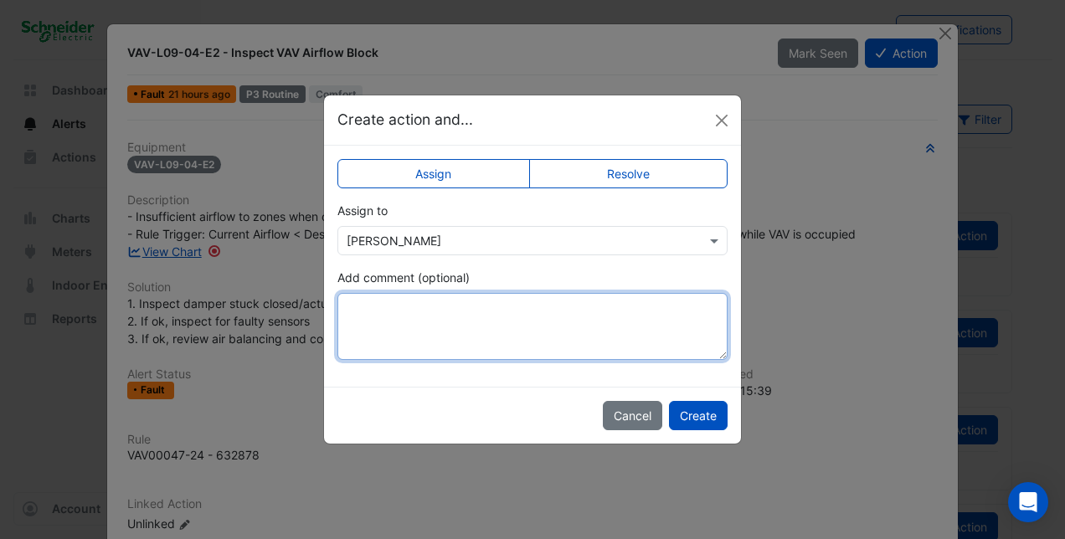
click at [378, 301] on textarea "Add comment (optional)" at bounding box center [532, 326] width 390 height 67
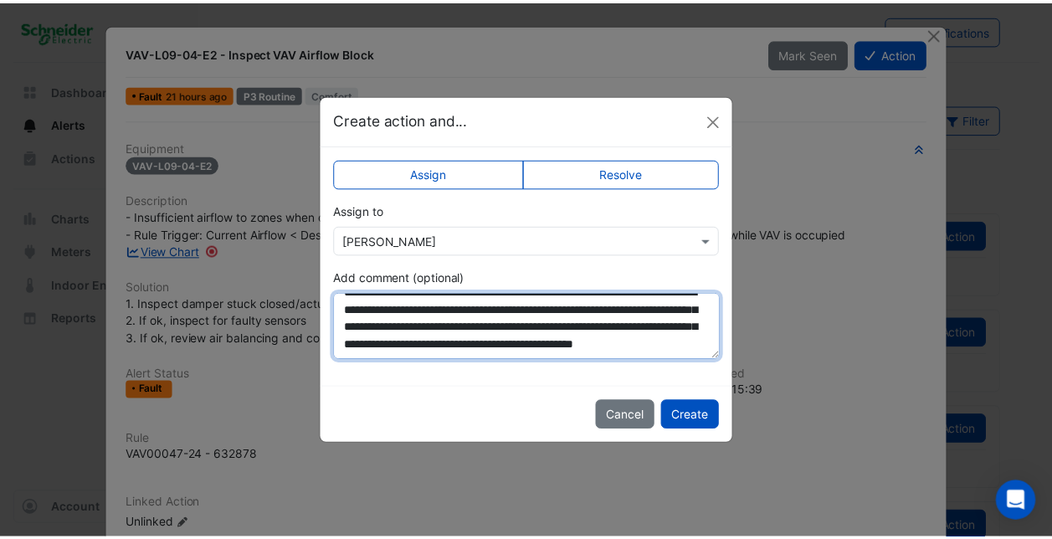
scroll to position [43, 0]
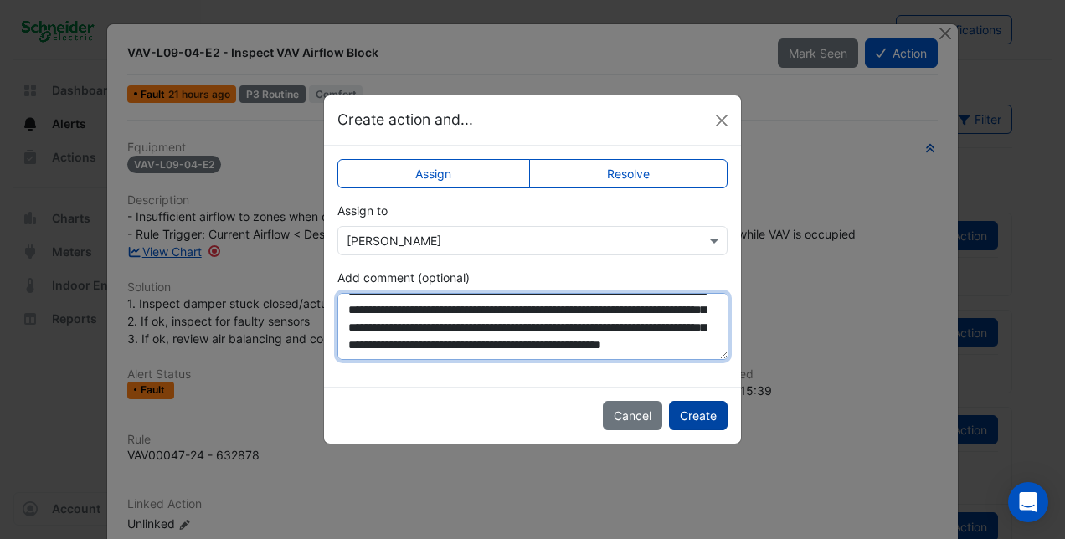
type textarea "**********"
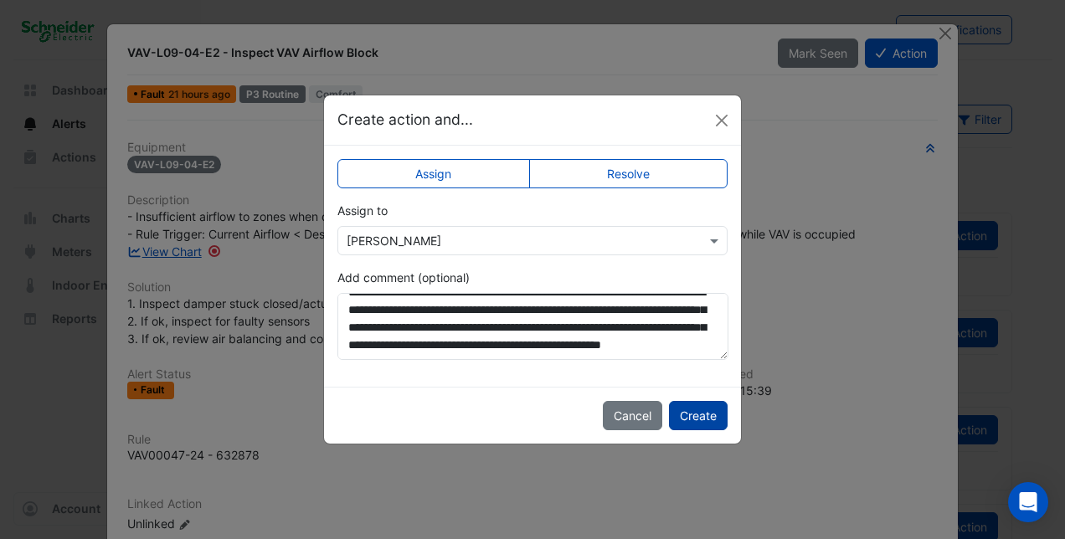
click at [705, 419] on button "Create" at bounding box center [698, 415] width 59 height 29
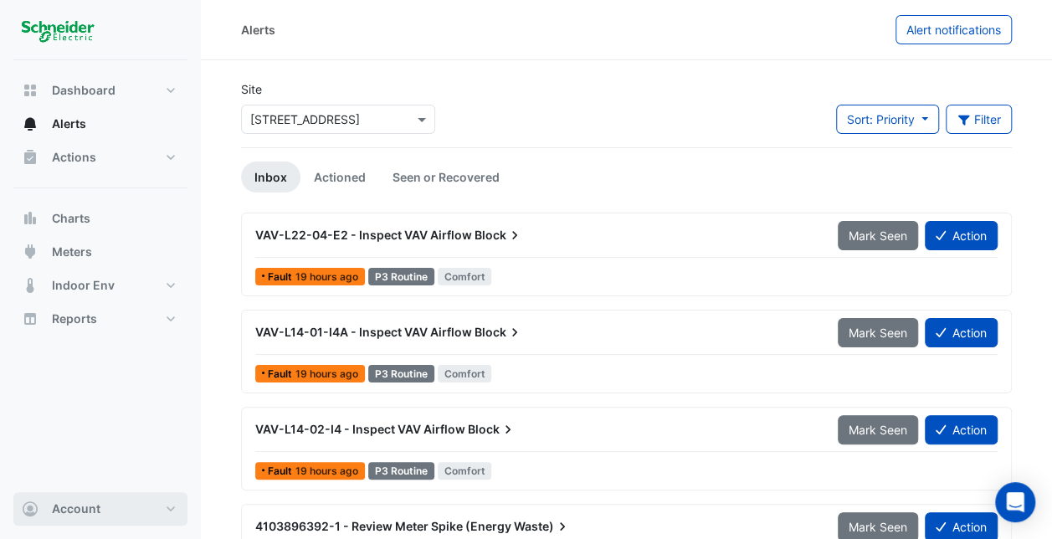
click at [160, 504] on button "Account" at bounding box center [100, 508] width 174 height 33
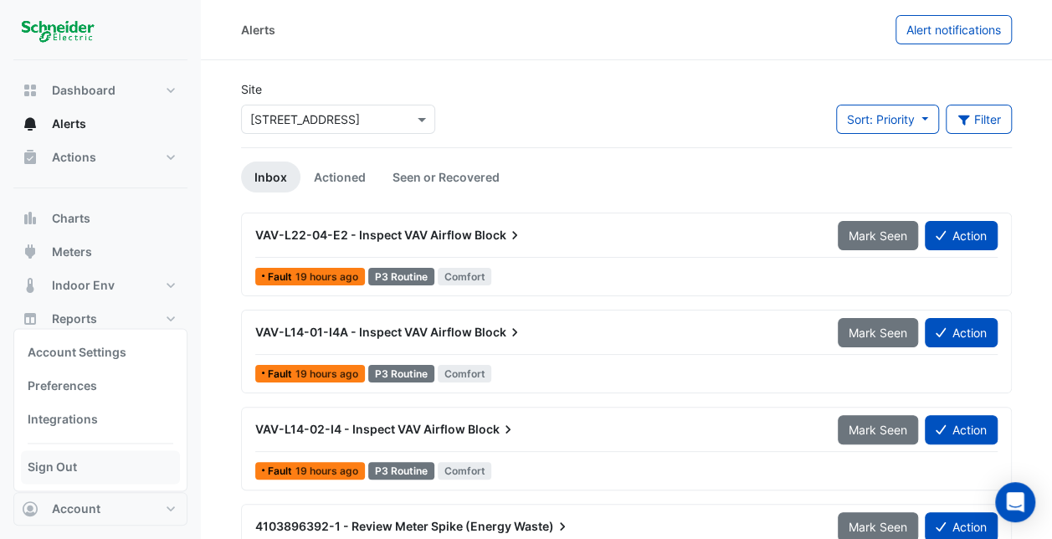
click at [73, 470] on link "Sign Out" at bounding box center [100, 466] width 159 height 33
